Goal: Information Seeking & Learning: Learn about a topic

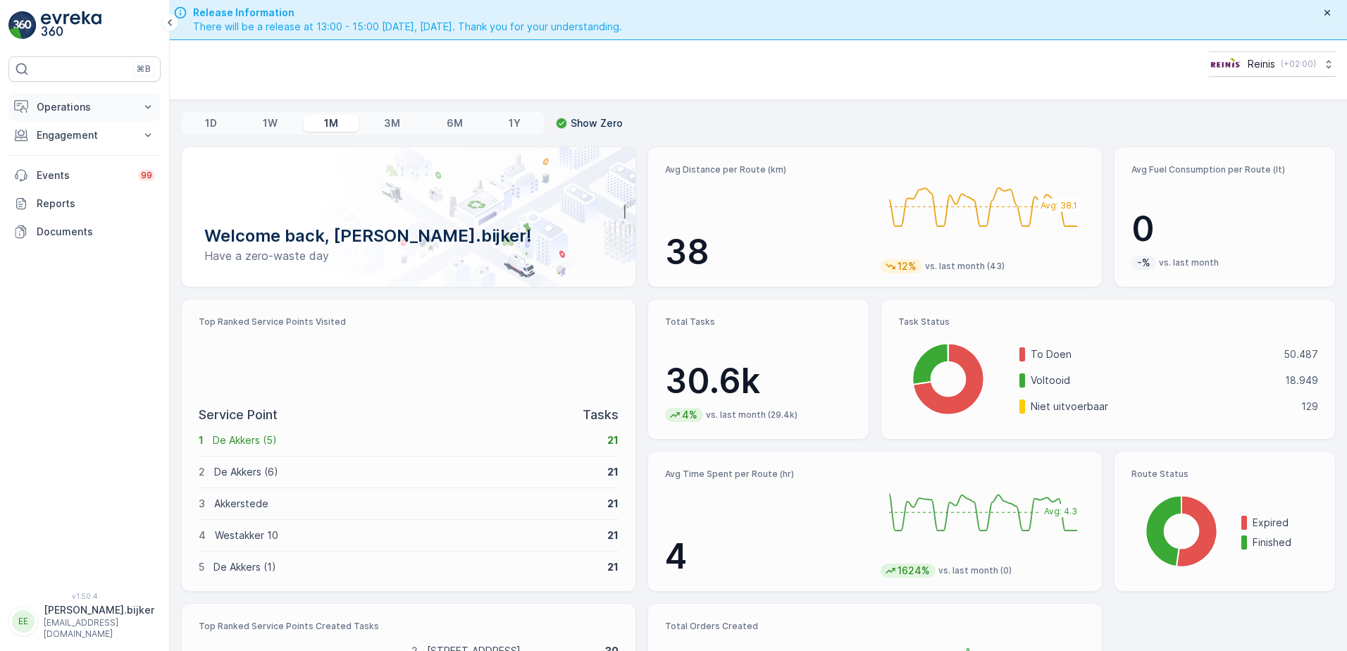
click at [76, 108] on p "Operations" at bounding box center [85, 107] width 96 height 14
click at [68, 149] on p "Planning" at bounding box center [55, 151] width 39 height 14
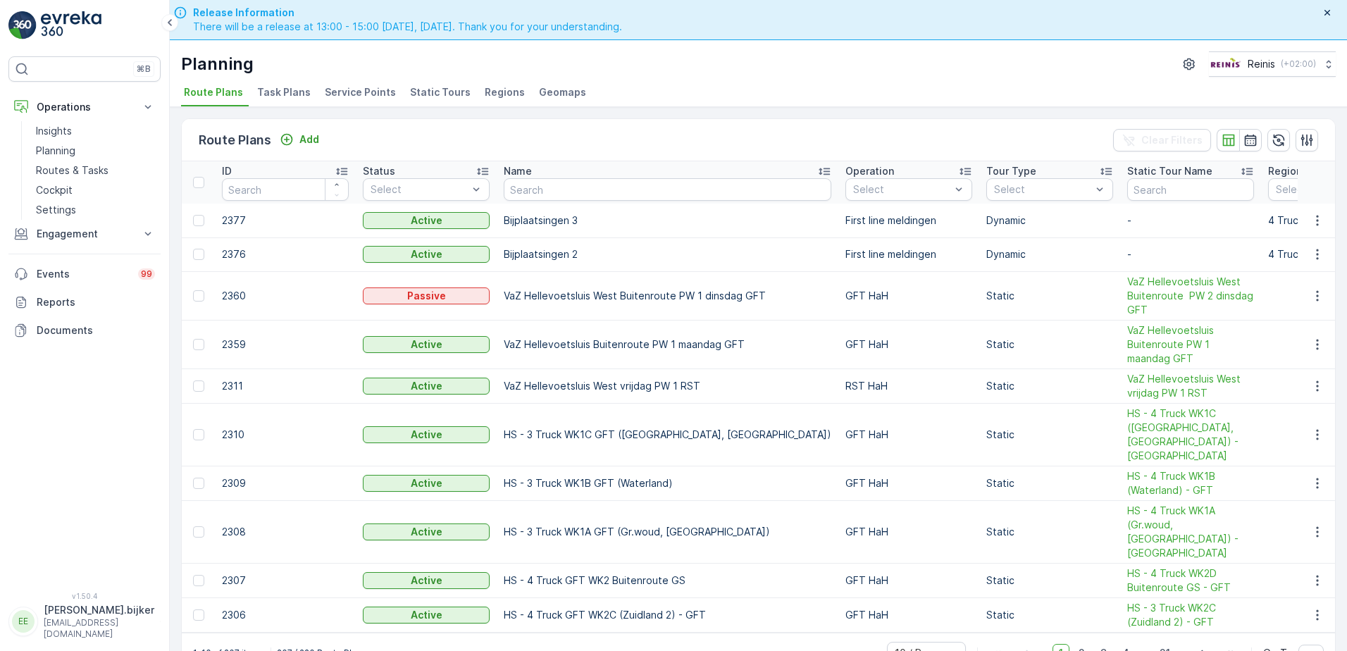
click at [448, 94] on span "Static Tours" at bounding box center [440, 92] width 61 height 14
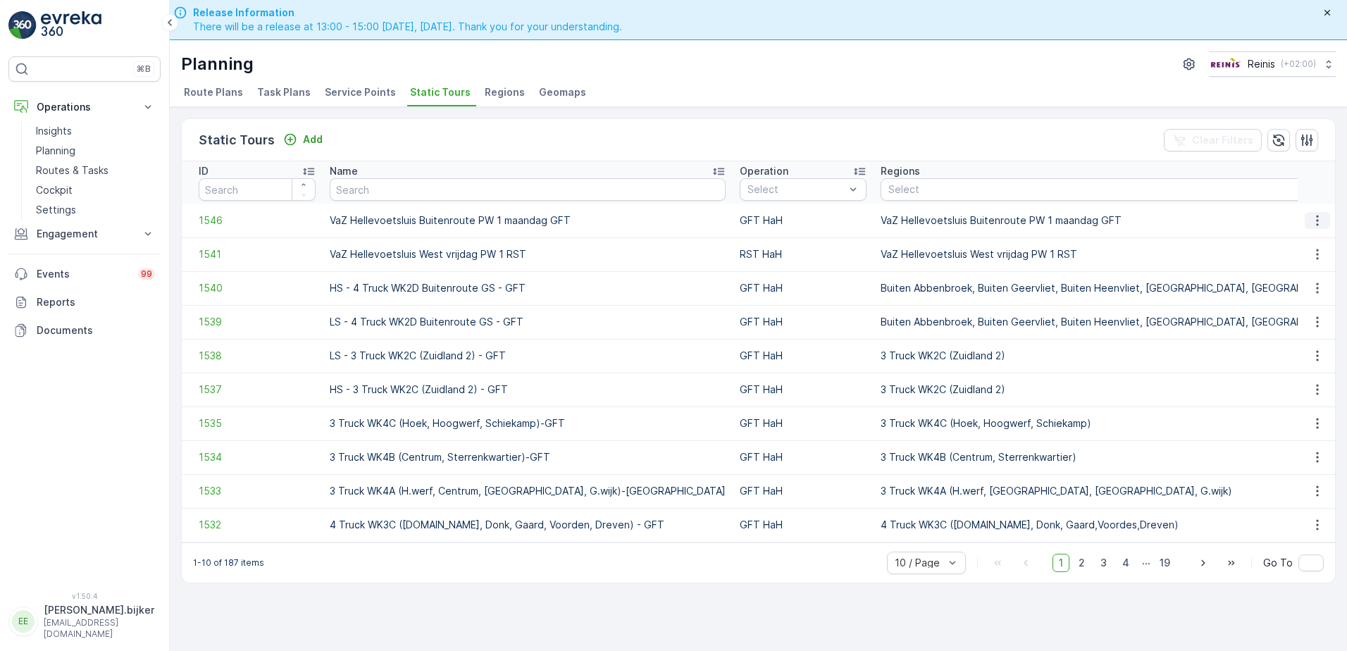
click at [1315, 223] on icon "button" at bounding box center [1317, 220] width 14 height 14
click at [1310, 242] on span "See More Details" at bounding box center [1293, 242] width 82 height 14
click at [1315, 254] on icon "button" at bounding box center [1317, 254] width 14 height 14
click at [1314, 274] on span "See More Details" at bounding box center [1293, 275] width 82 height 14
click at [462, 179] on input "text" at bounding box center [528, 189] width 396 height 23
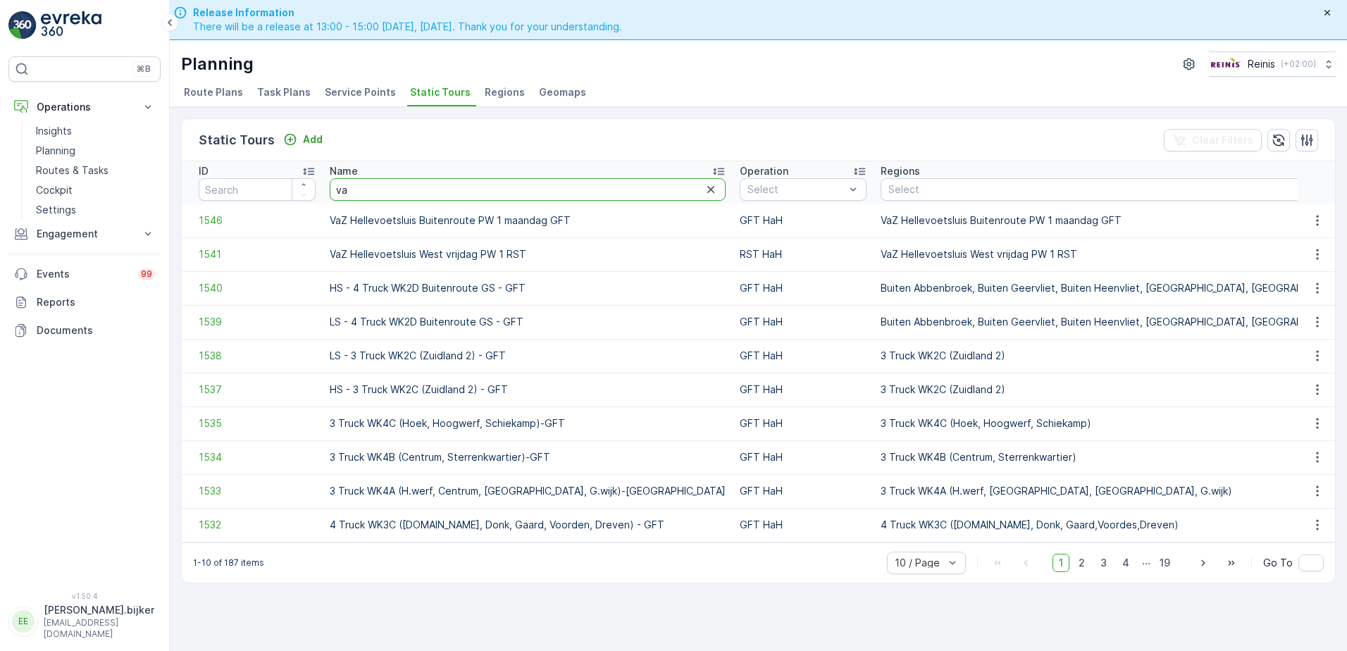
type input "vaz"
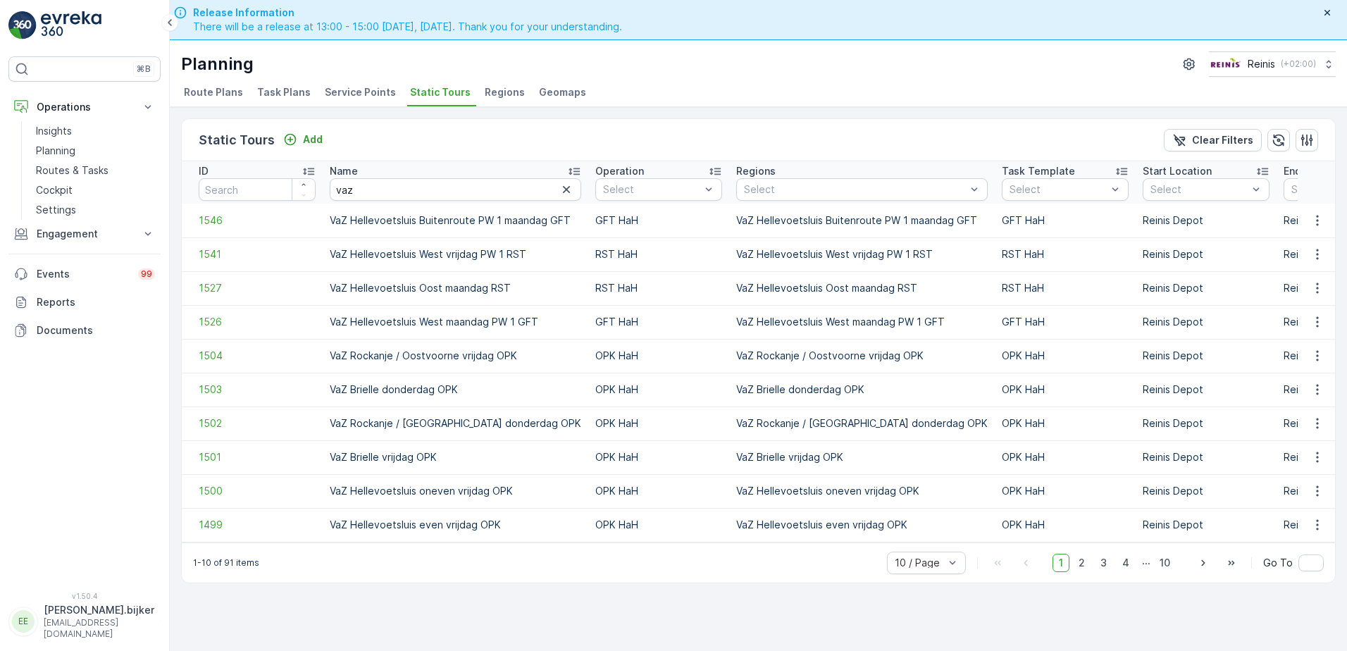
scroll to position [40, 0]
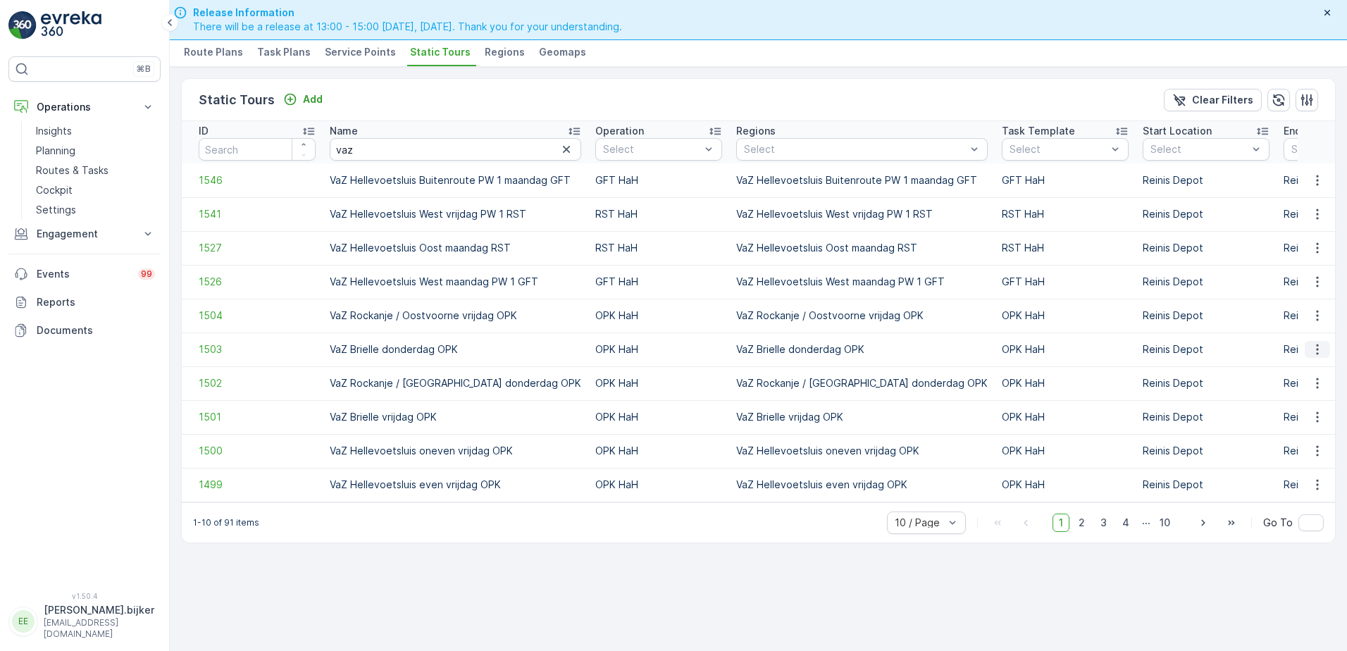
click at [1315, 354] on icon "button" at bounding box center [1317, 349] width 14 height 14
click at [1302, 391] on span "Edit Static Tour" at bounding box center [1289, 390] width 74 height 14
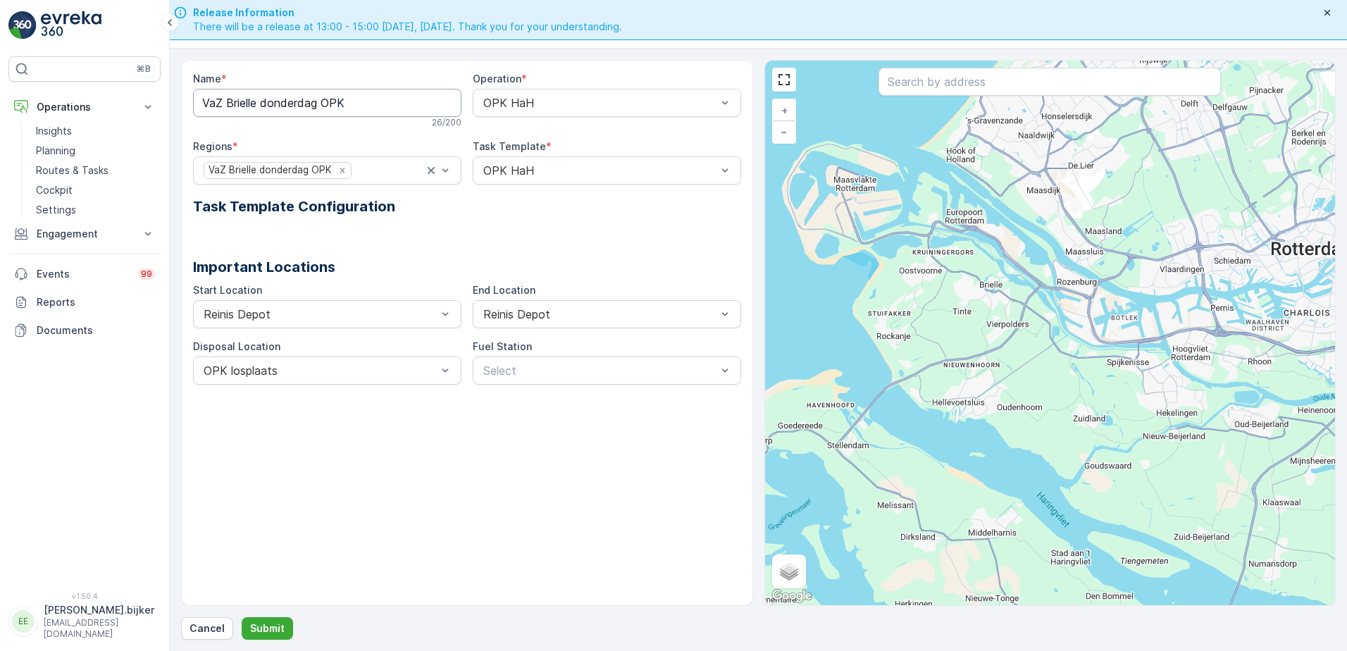
click at [229, 102] on input "VaZ Brielle donderdag OPK" at bounding box center [327, 103] width 268 height 28
type input "VaZ Brielle donderdag OPK"
click at [268, 625] on p "Submit" at bounding box center [267, 628] width 35 height 14
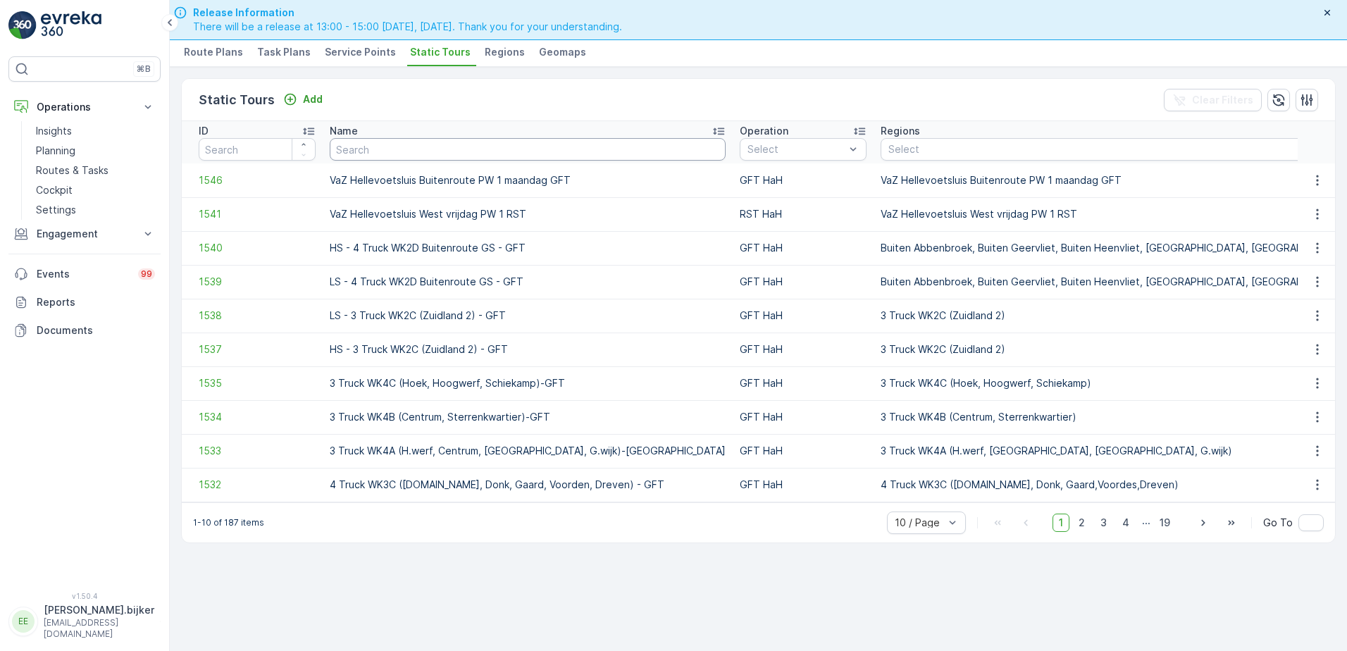
click at [446, 149] on input "text" at bounding box center [528, 149] width 396 height 23
type input "vaz"
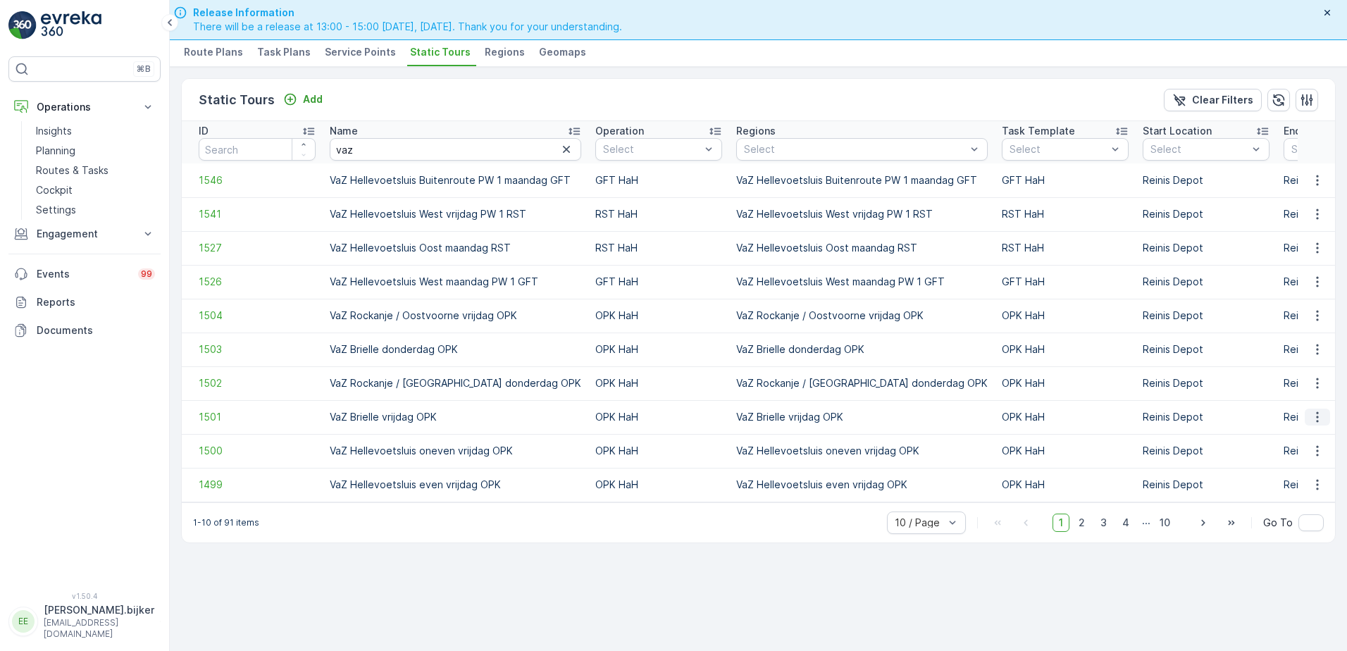
click at [1322, 418] on icon "button" at bounding box center [1317, 417] width 14 height 14
click at [1320, 436] on span "See More Details" at bounding box center [1293, 438] width 82 height 14
click at [368, 54] on span "Service Points" at bounding box center [360, 52] width 71 height 14
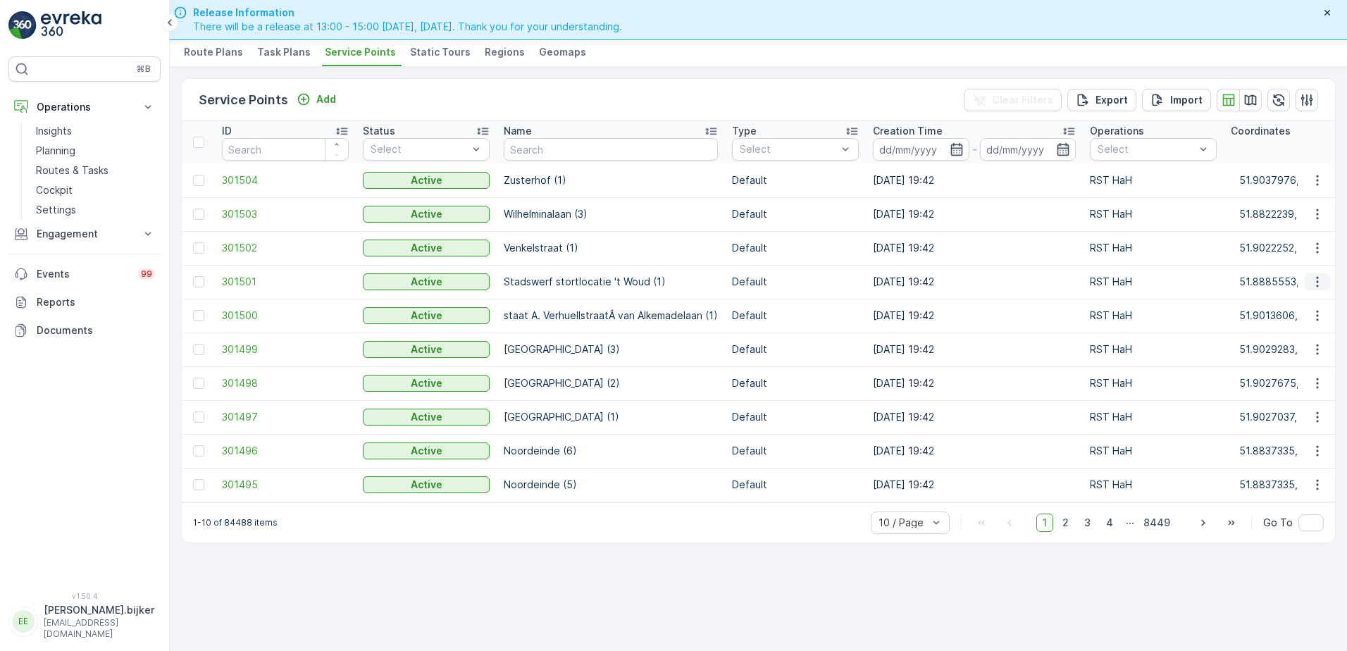
click at [1315, 278] on icon "button" at bounding box center [1317, 282] width 14 height 14
click at [1306, 300] on span "See More Details" at bounding box center [1275, 303] width 82 height 14
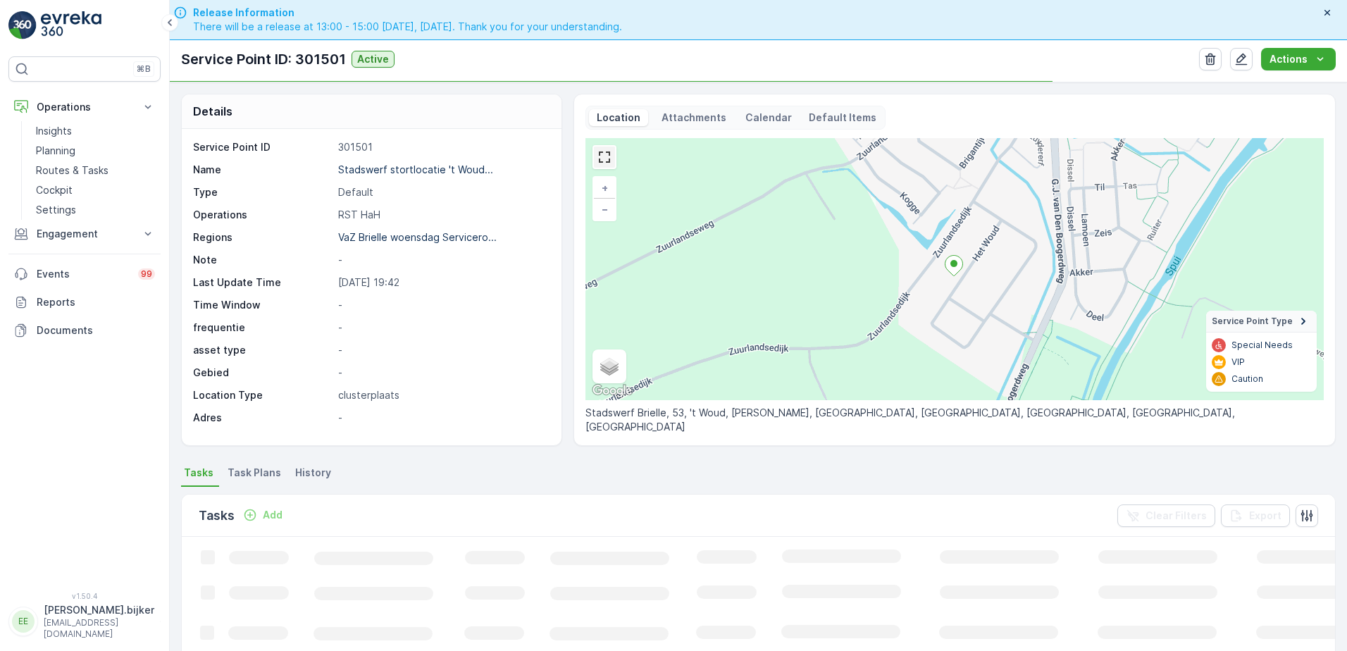
click at [609, 157] on link at bounding box center [604, 157] width 21 height 21
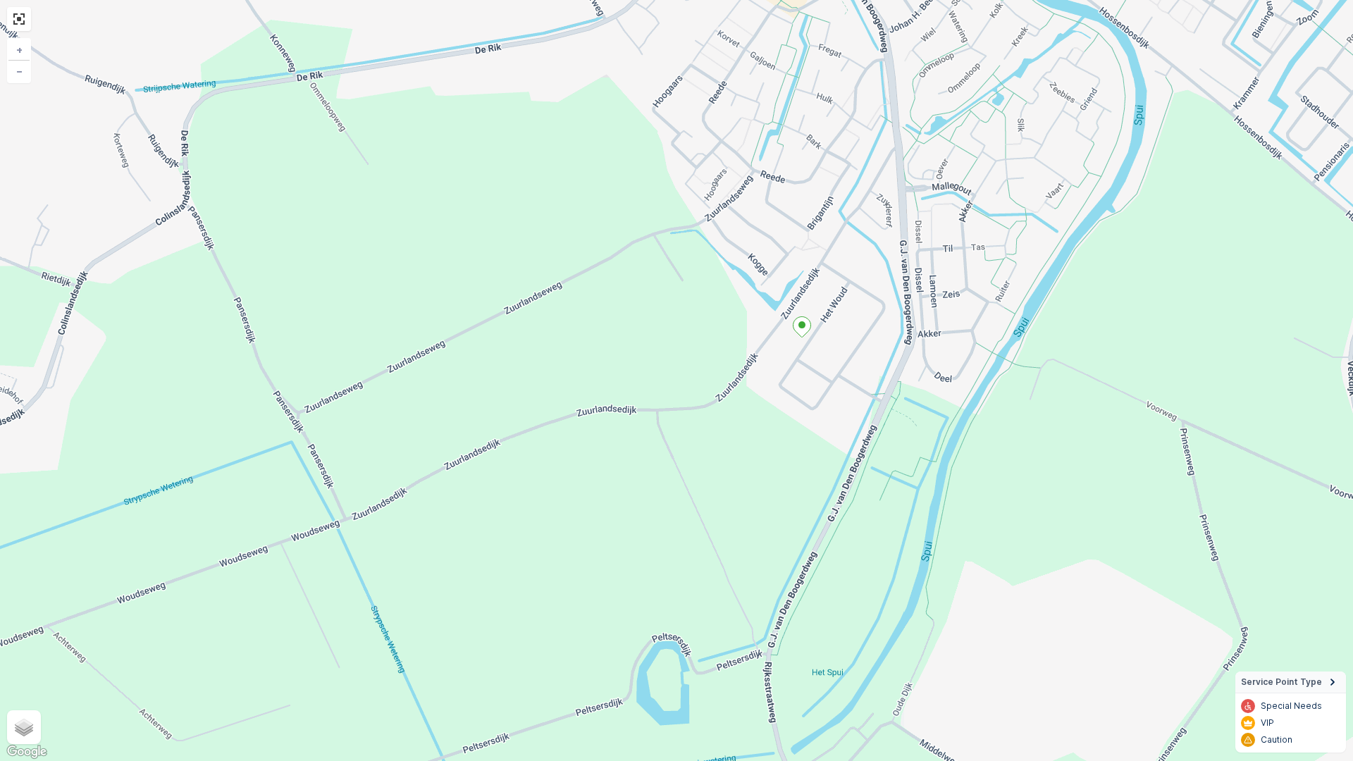
click at [805, 328] on icon at bounding box center [802, 327] width 18 height 20
click at [802, 328] on icon at bounding box center [801, 326] width 18 height 20
click at [798, 326] on ellipse at bounding box center [800, 324] width 7 height 7
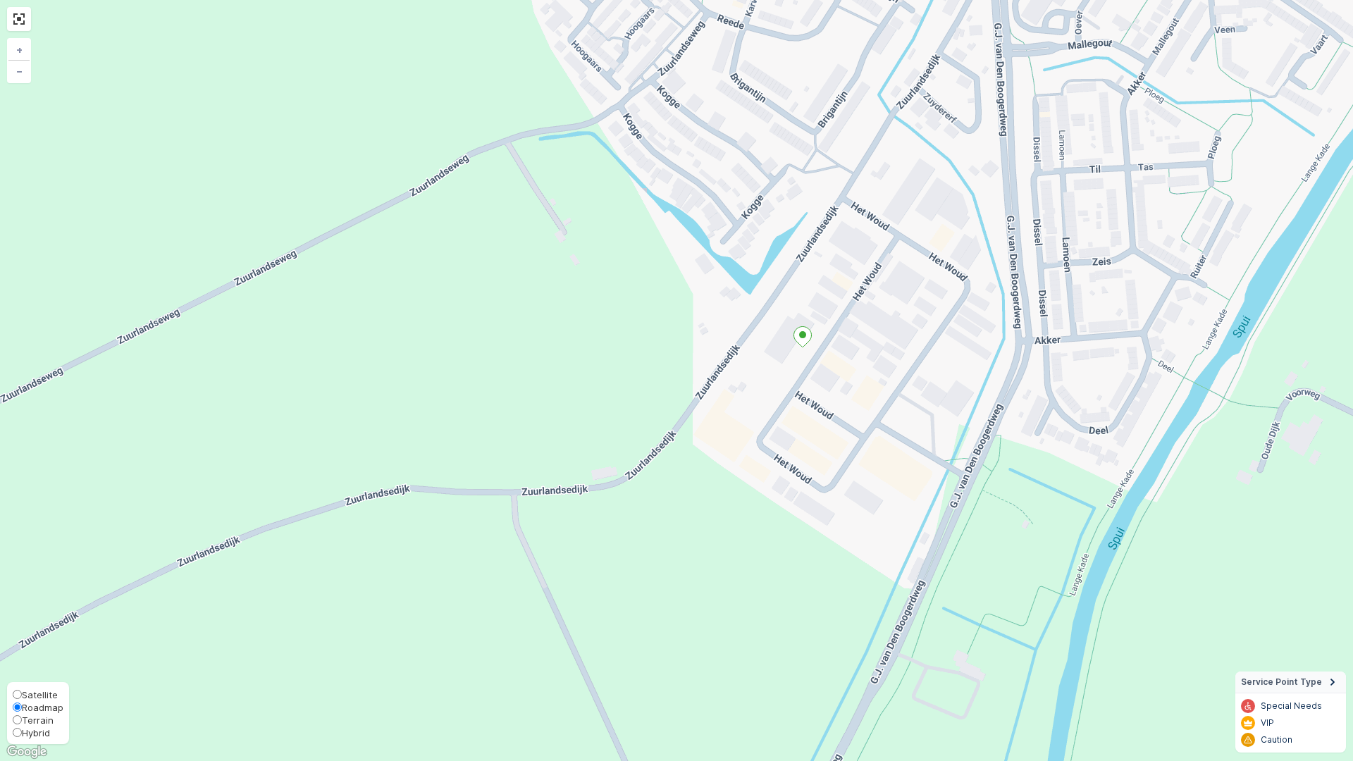
click at [38, 650] on span "Hybrid" at bounding box center [36, 732] width 28 height 11
click at [22, 650] on input "Hybrid" at bounding box center [17, 732] width 9 height 9
radio input "true"
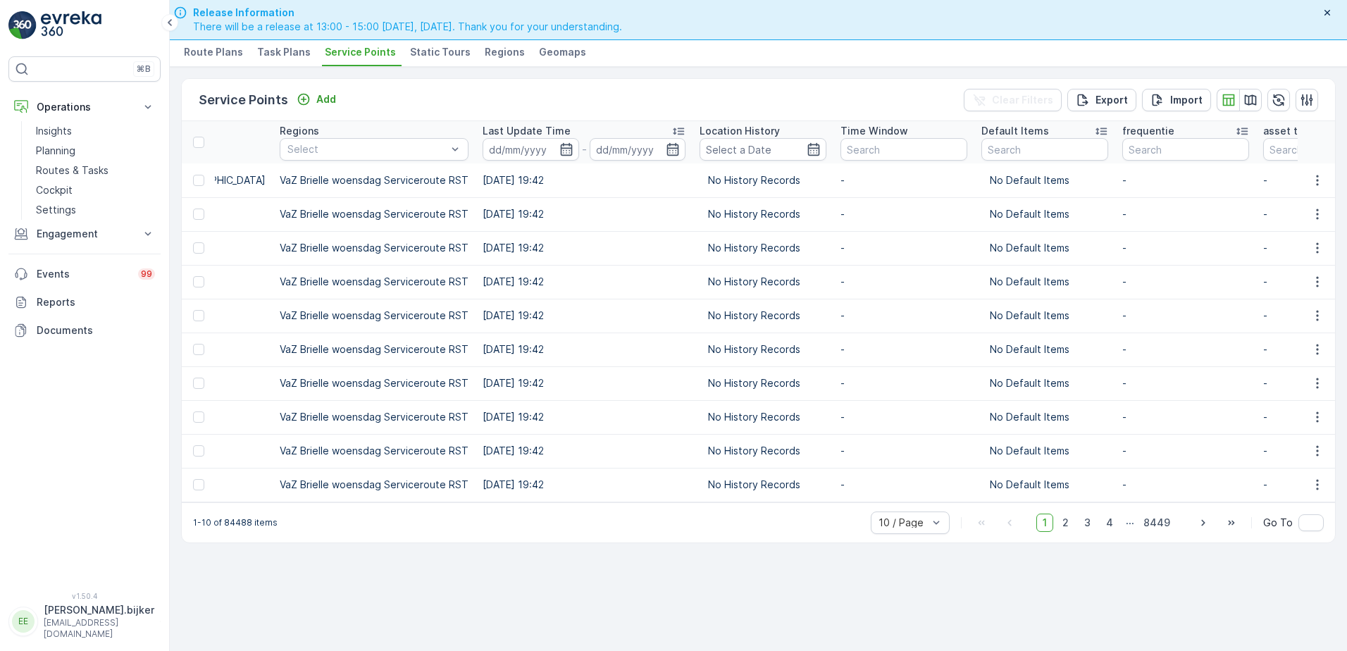
scroll to position [0, 2080]
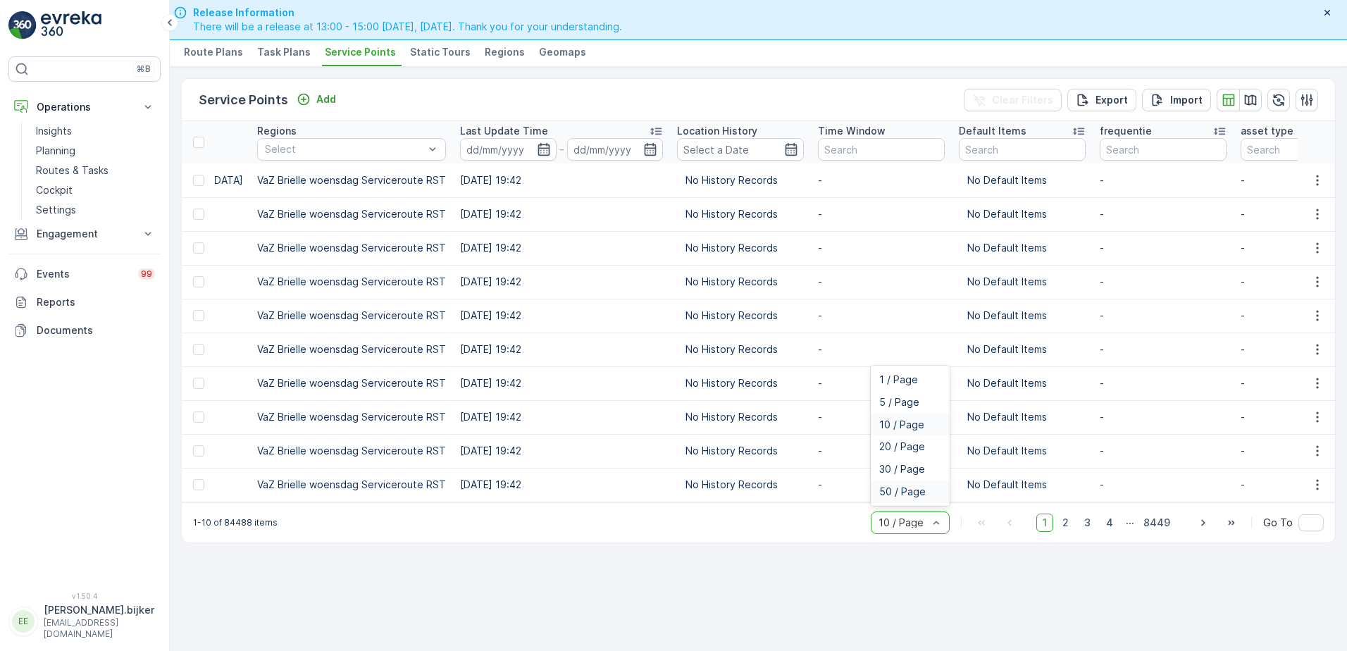
click at [923, 497] on span "50 / Page" at bounding box center [902, 491] width 46 height 11
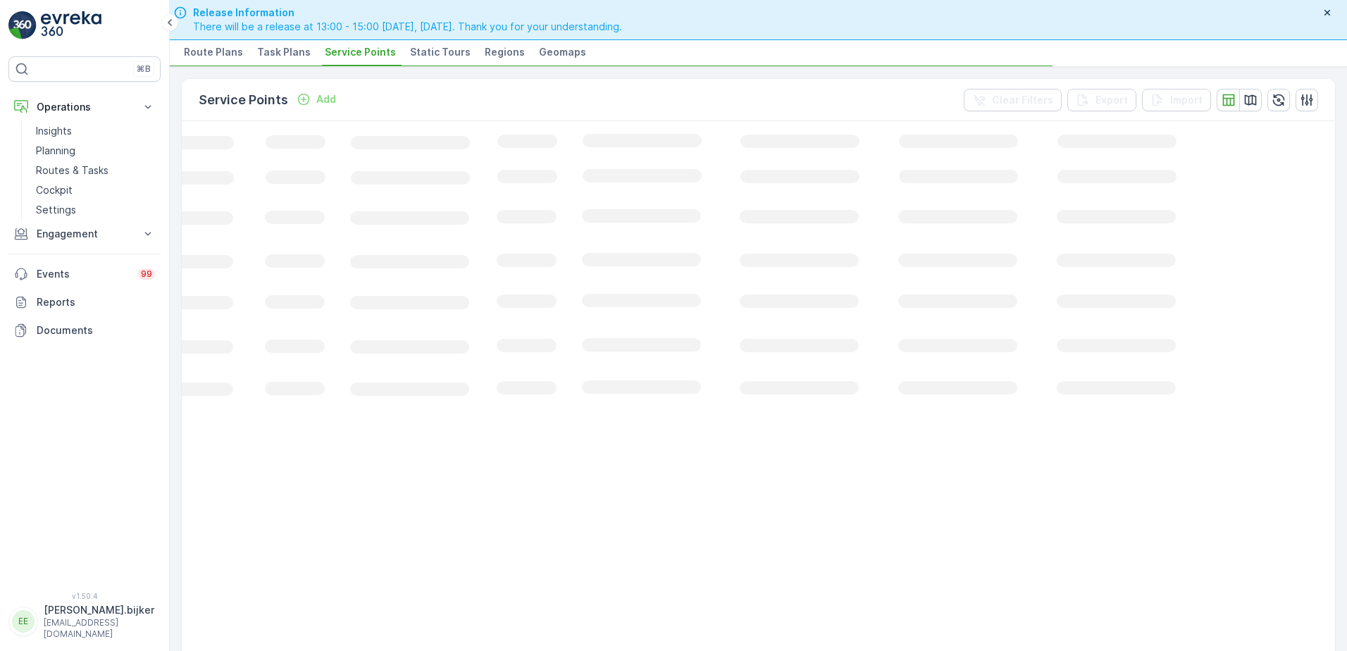
scroll to position [0, 203]
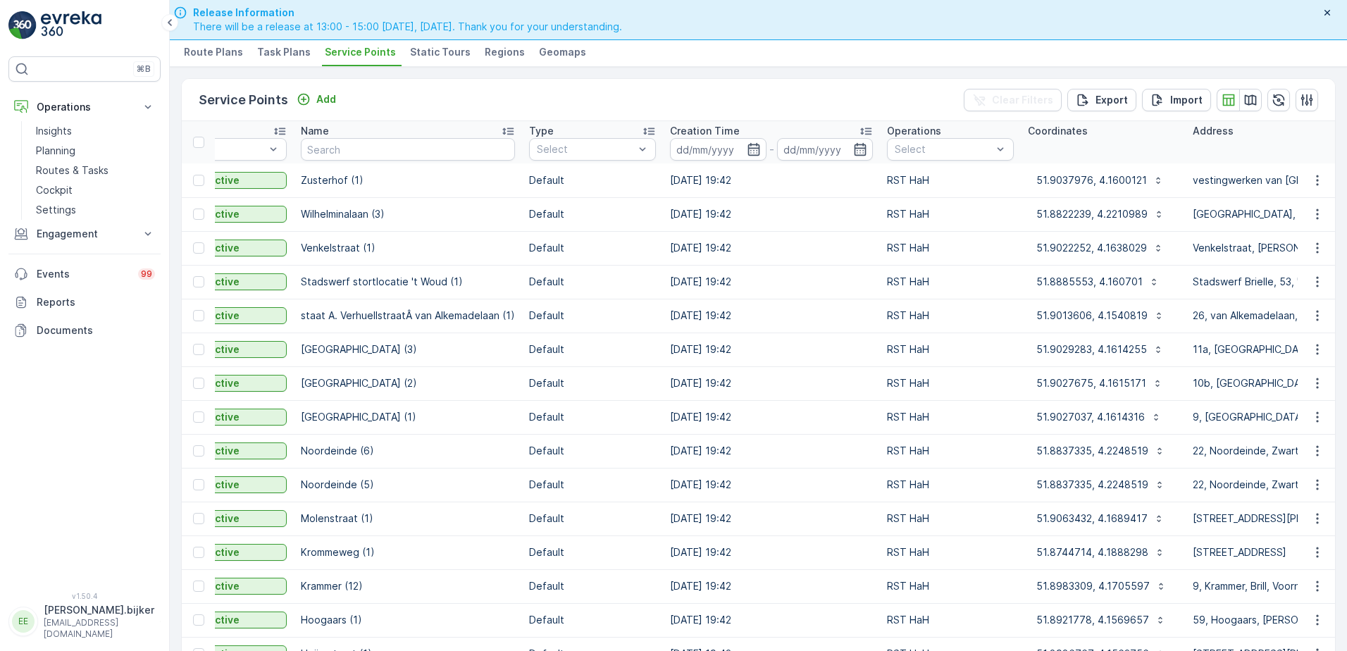
click at [897, 516] on p "RST HaH" at bounding box center [950, 518] width 127 height 14
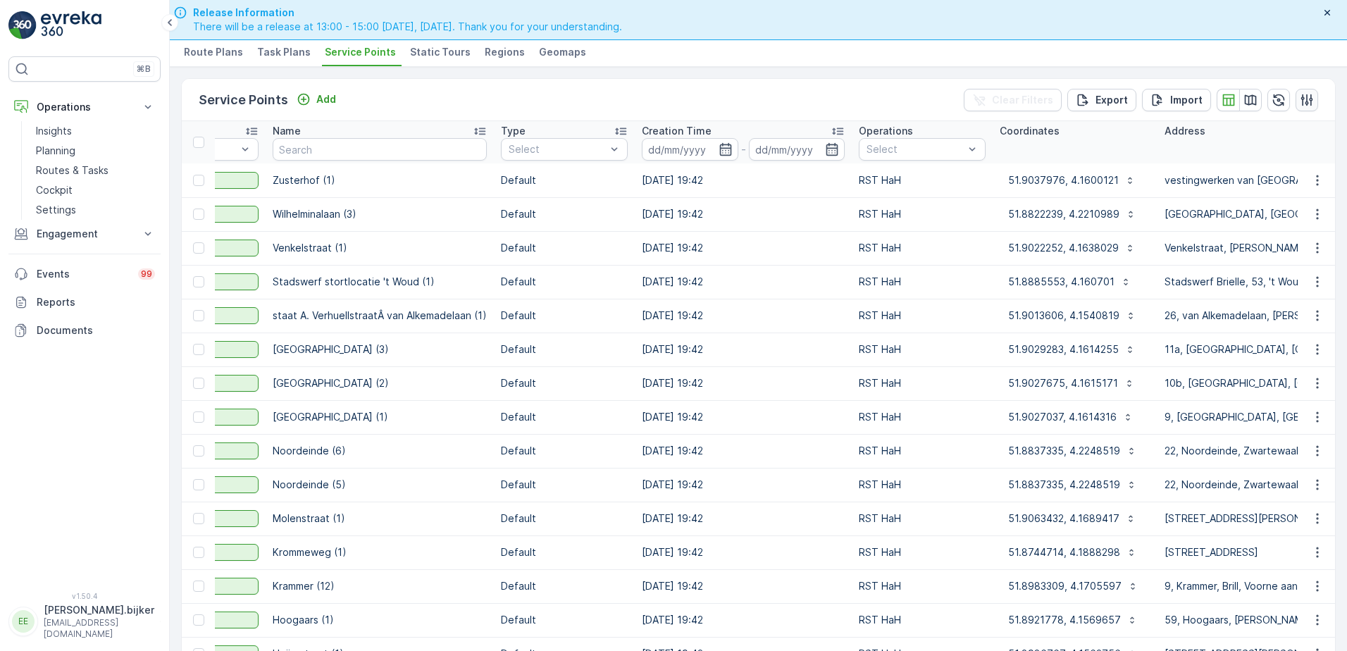
click at [1301, 103] on icon "button" at bounding box center [1307, 100] width 12 height 12
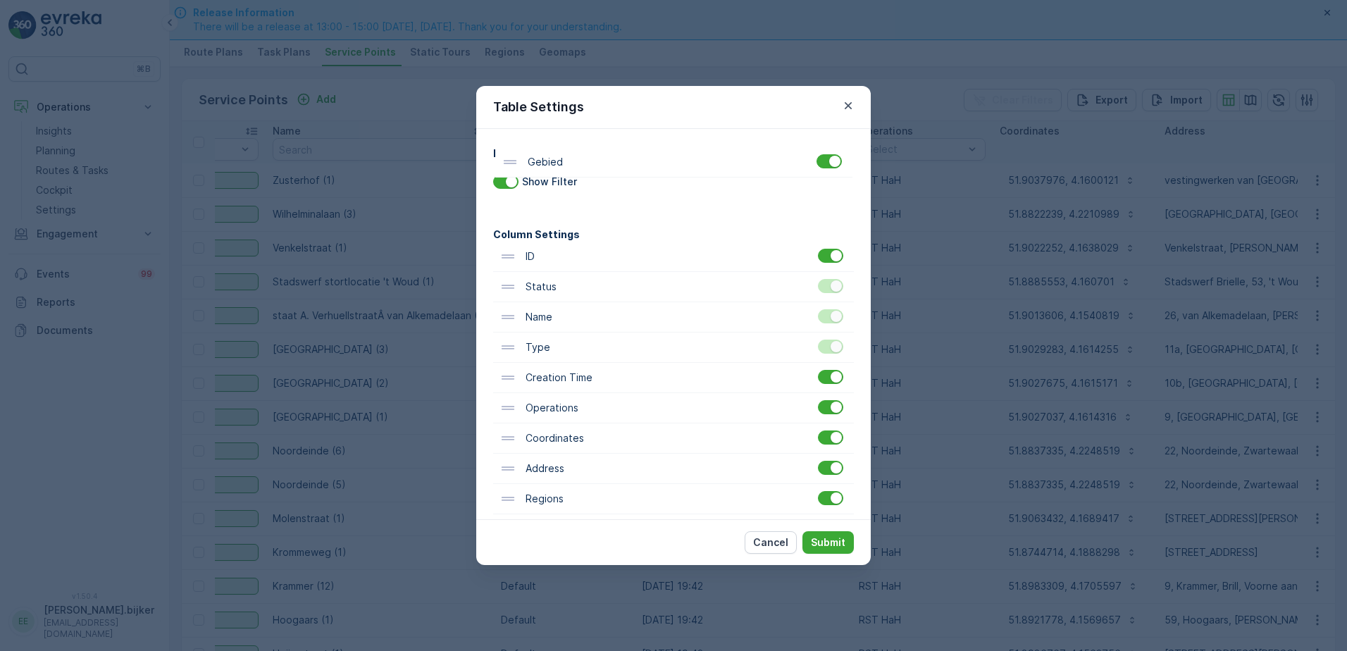
scroll to position [0, 0]
drag, startPoint x: 554, startPoint y: 428, endPoint x: 545, endPoint y: 211, distance: 217.9
click at [545, 211] on div "Filter Settings Show Filter Column Settings ID Status Name Type Creation Time O…" at bounding box center [673, 466] width 361 height 641
drag, startPoint x: 539, startPoint y: 426, endPoint x: 535, endPoint y: 275, distance: 151.5
click at [535, 275] on div "ID Status Name Type Creation Time Operations Coordinates Address Regions Last U…" at bounding box center [673, 514] width 361 height 545
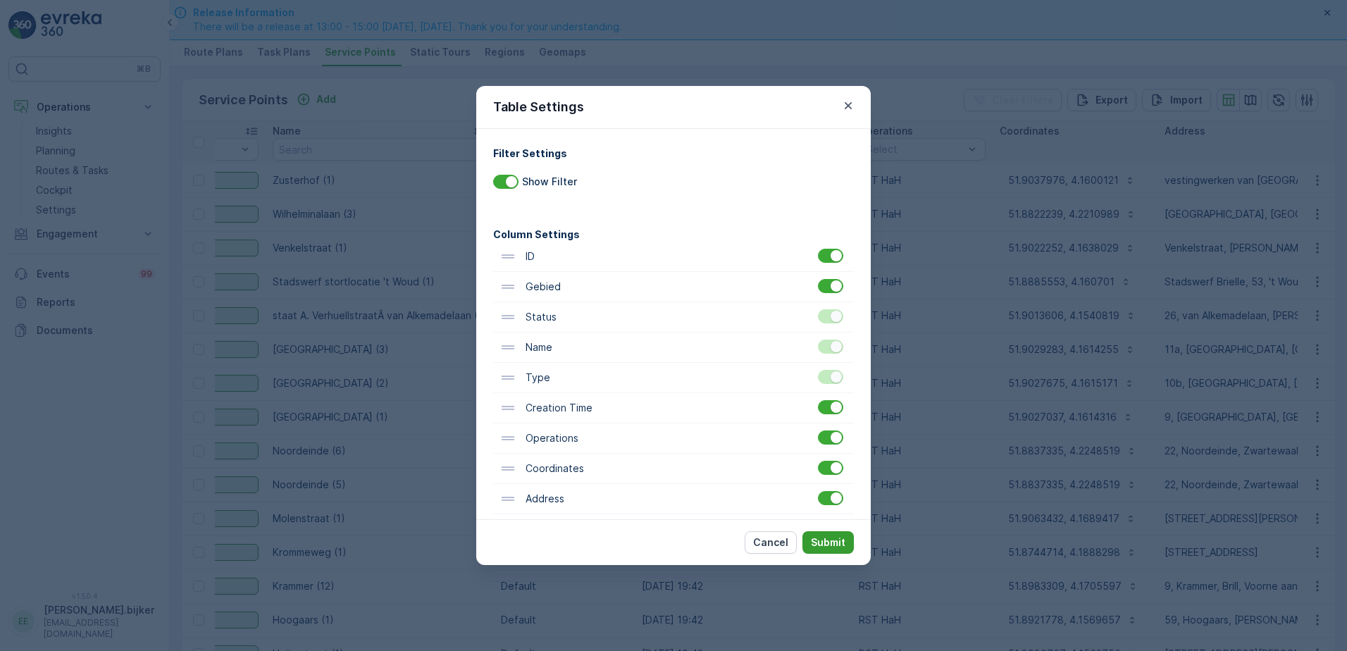
click at [845, 546] on p "Submit" at bounding box center [828, 542] width 35 height 14
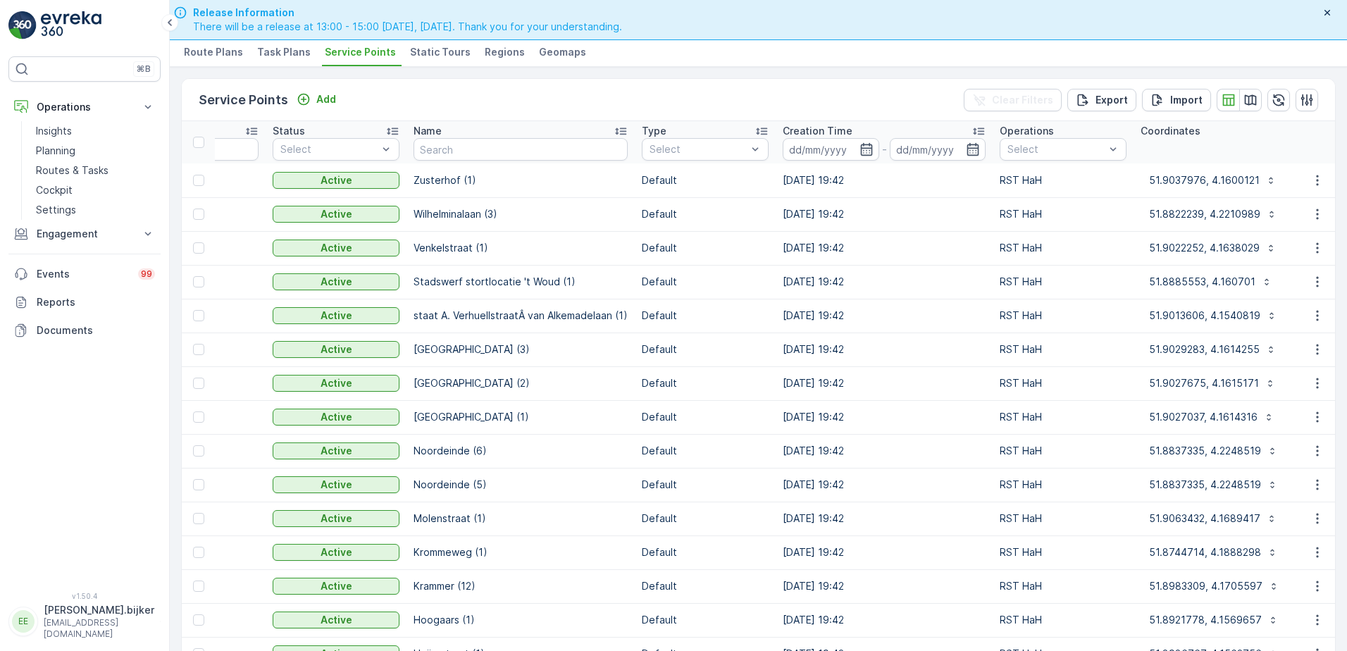
click at [919, 576] on td "[DATE] 19:42" at bounding box center [884, 586] width 217 height 34
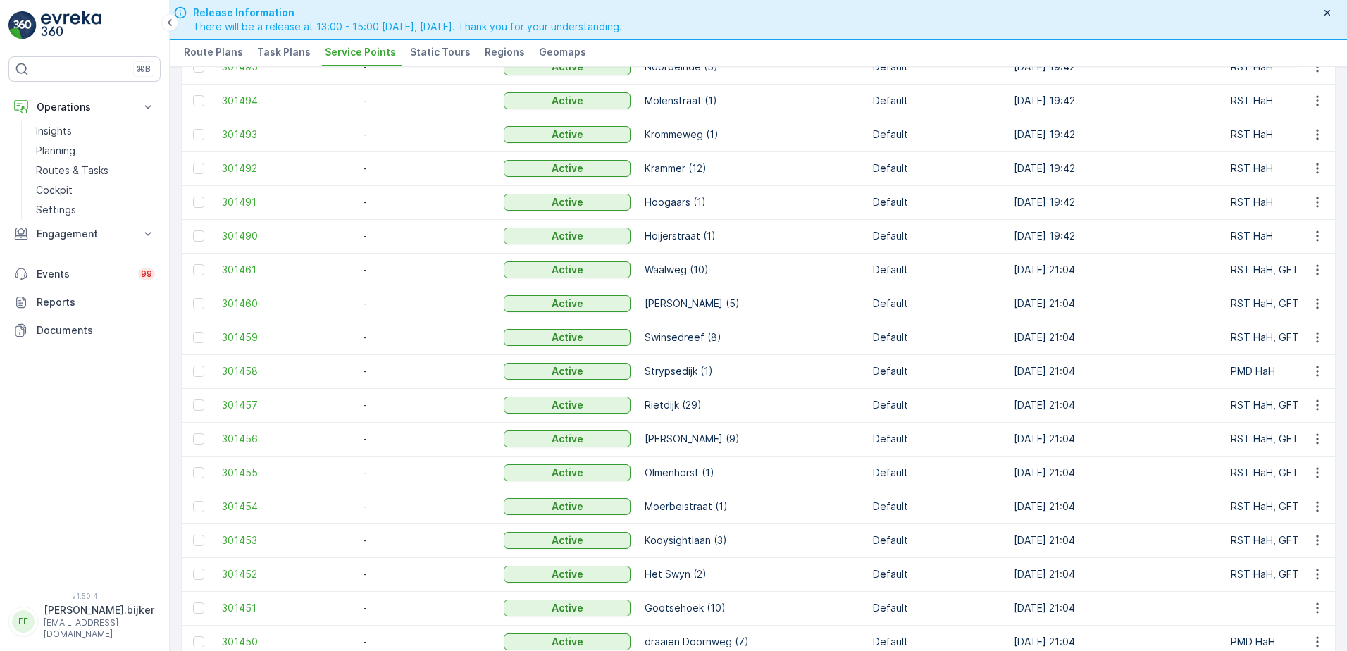
scroll to position [488, 0]
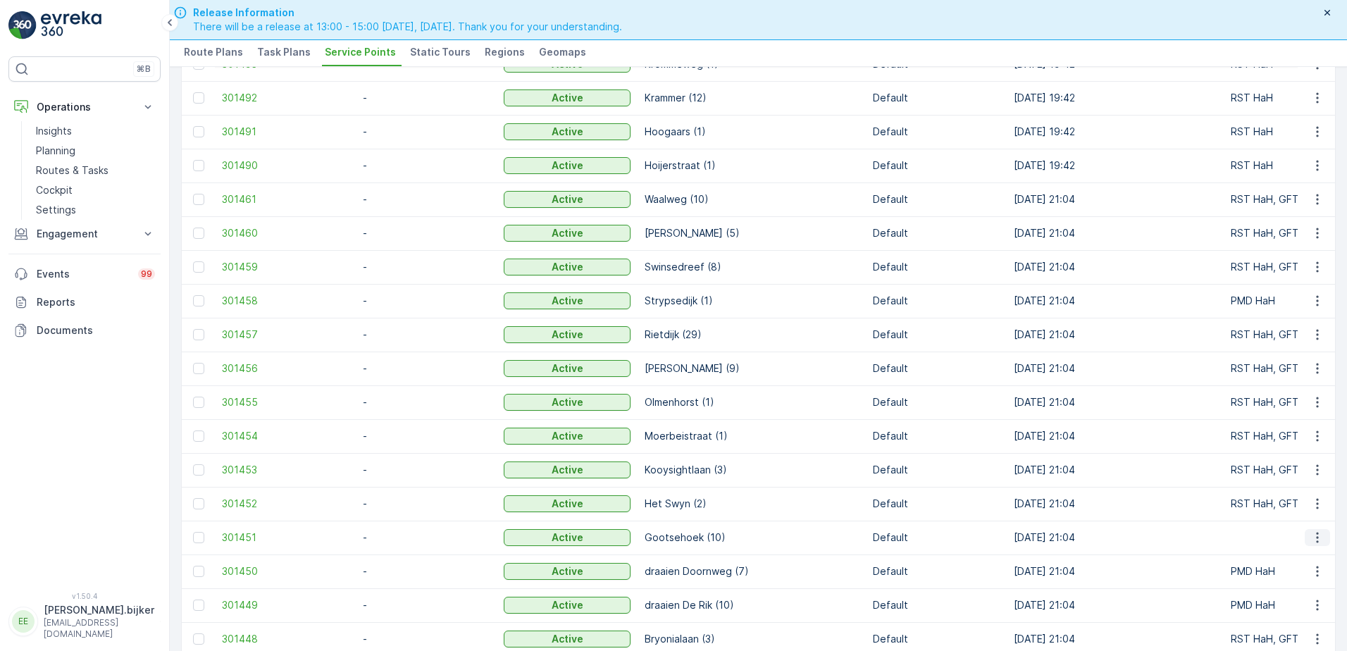
click at [1311, 542] on icon "button" at bounding box center [1317, 538] width 14 height 14
click at [1307, 407] on span "See More Details" at bounding box center [1275, 411] width 82 height 14
